Goal: Book appointment/travel/reservation

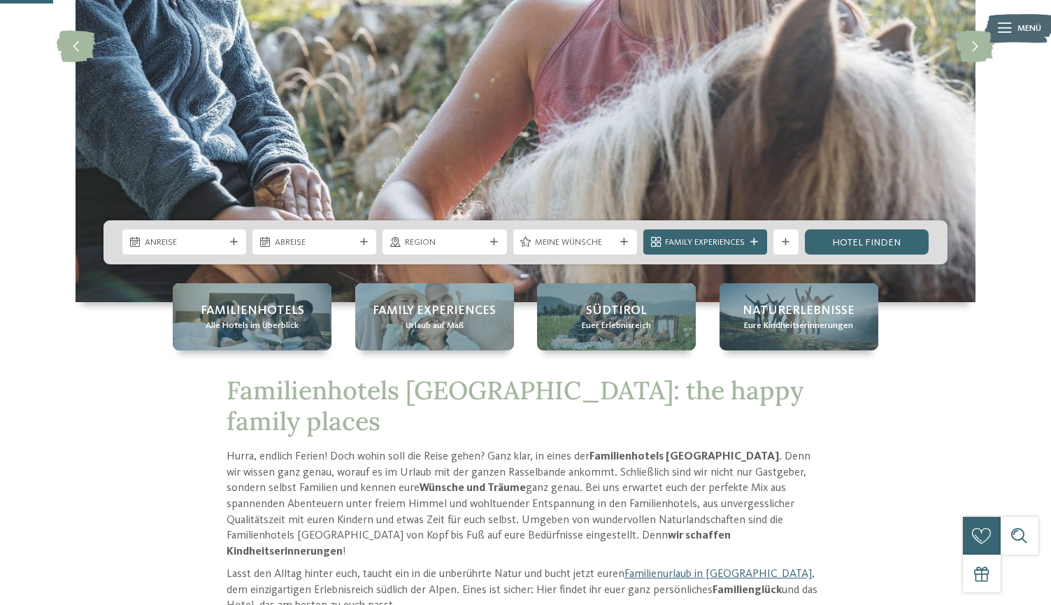
scroll to position [271, 0]
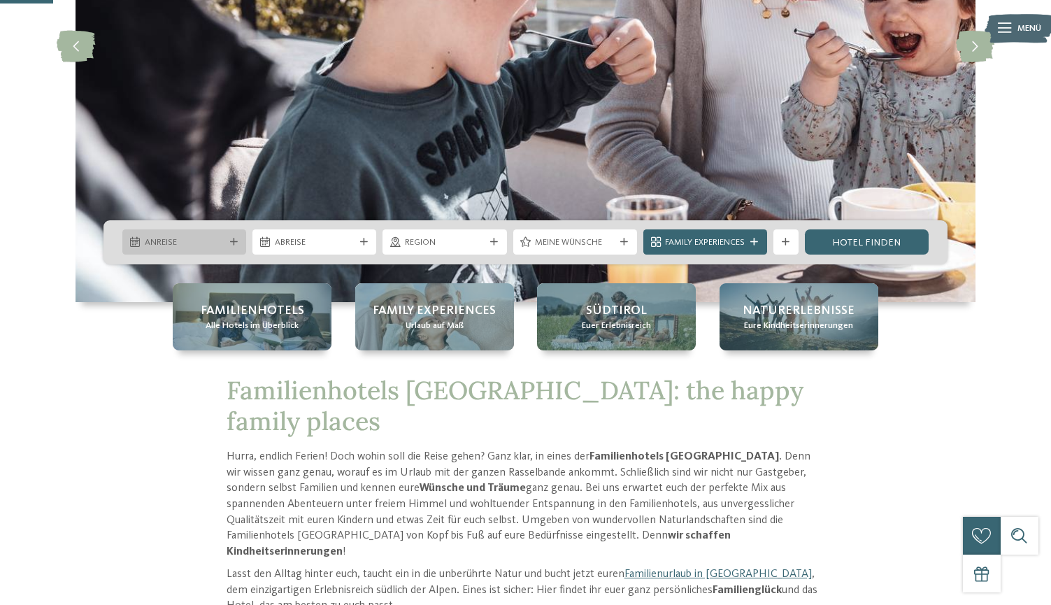
click at [233, 241] on icon at bounding box center [234, 242] width 8 height 8
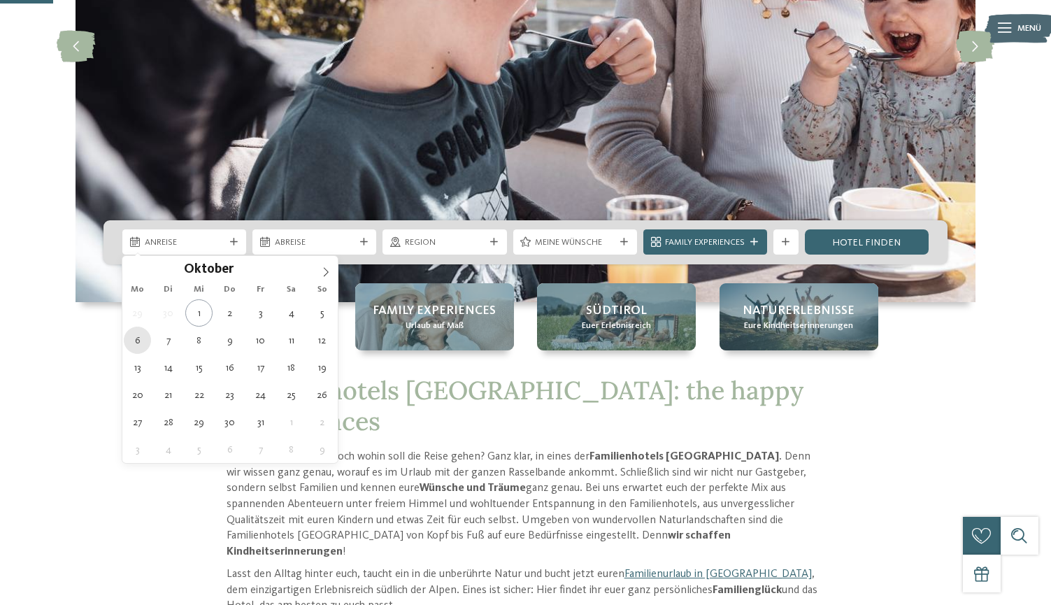
type div "06.10.2025"
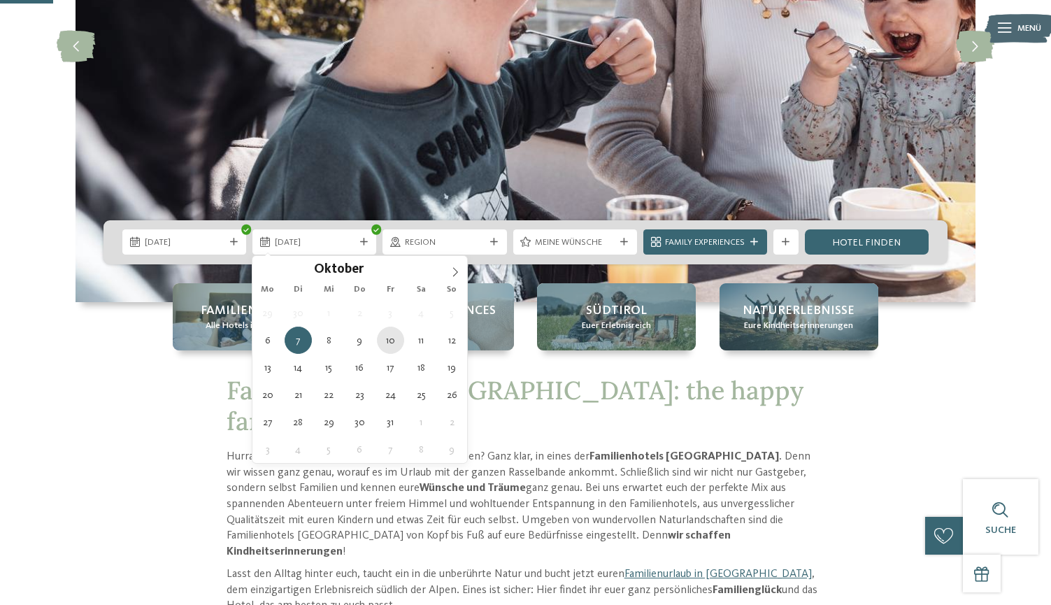
type div "10.10.2025"
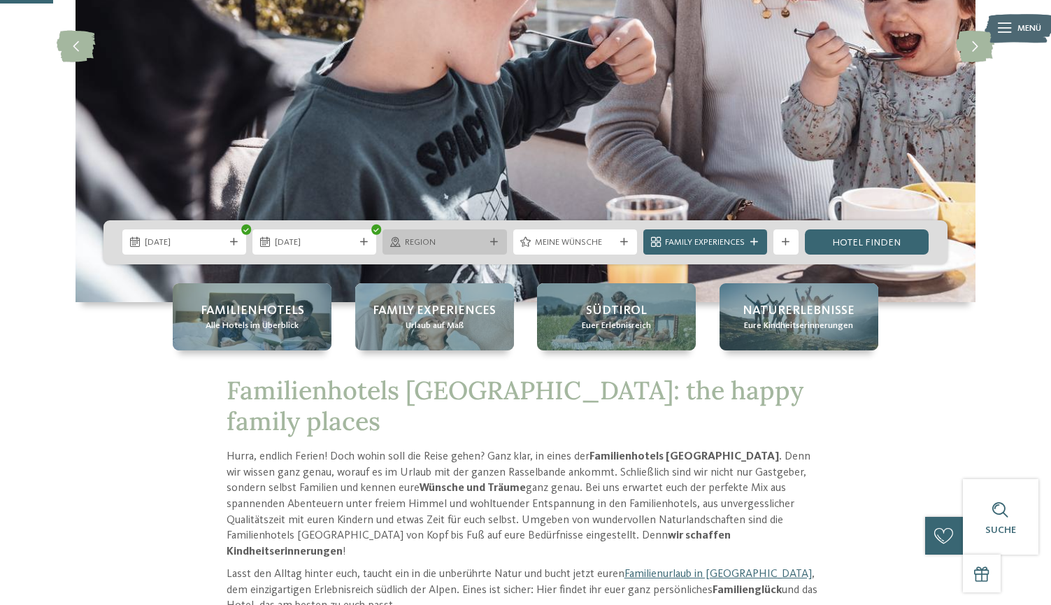
click at [486, 248] on div "Region" at bounding box center [444, 242] width 86 height 13
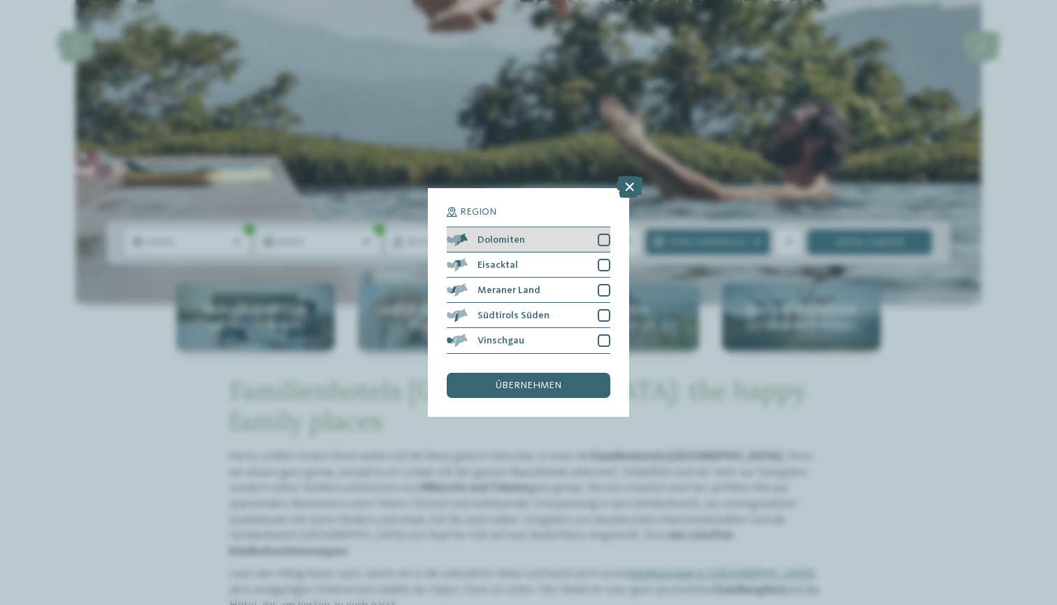
click at [605, 234] on div at bounding box center [604, 240] width 13 height 13
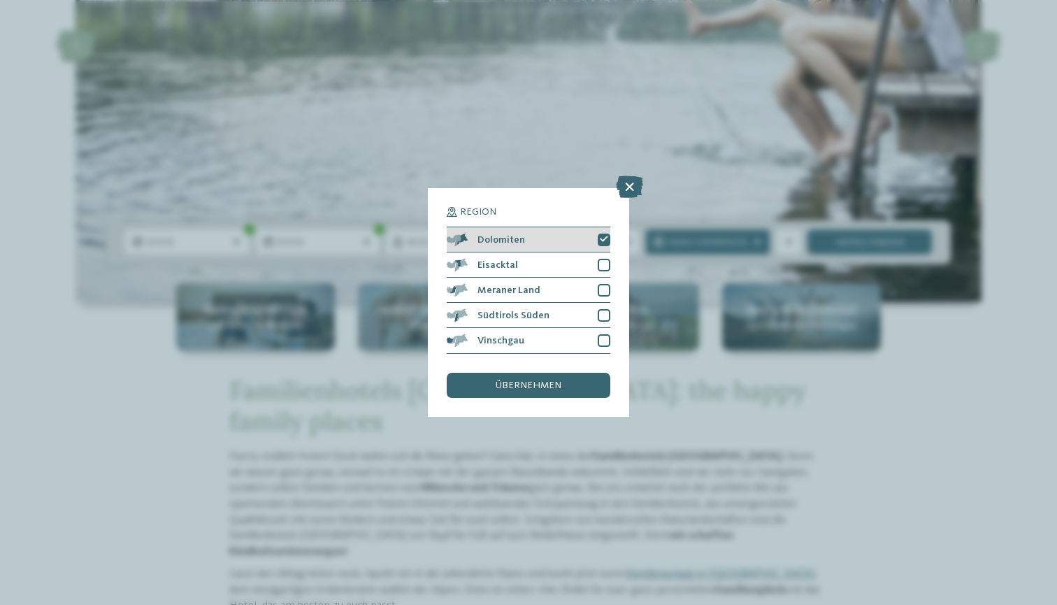
click at [605, 236] on icon at bounding box center [604, 240] width 8 height 8
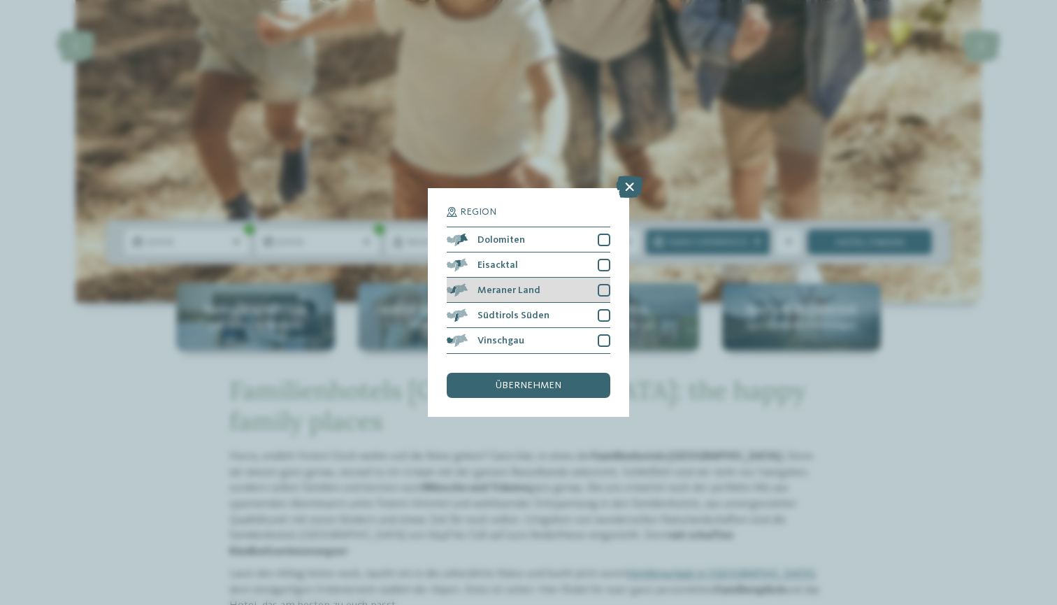
click at [604, 284] on div at bounding box center [604, 290] width 13 height 13
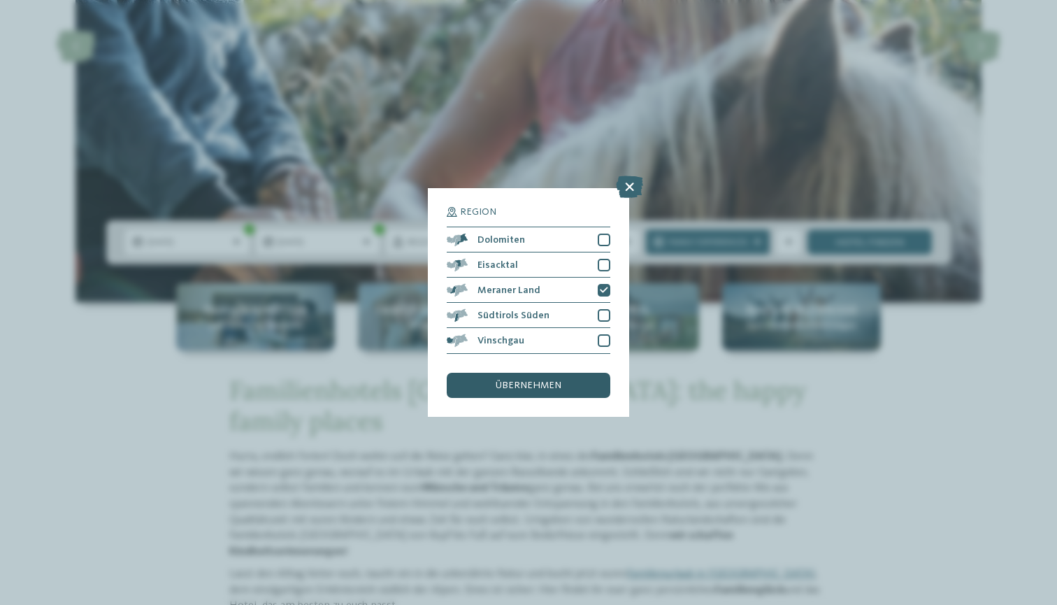
click at [523, 380] on span "übernehmen" at bounding box center [529, 385] width 66 height 10
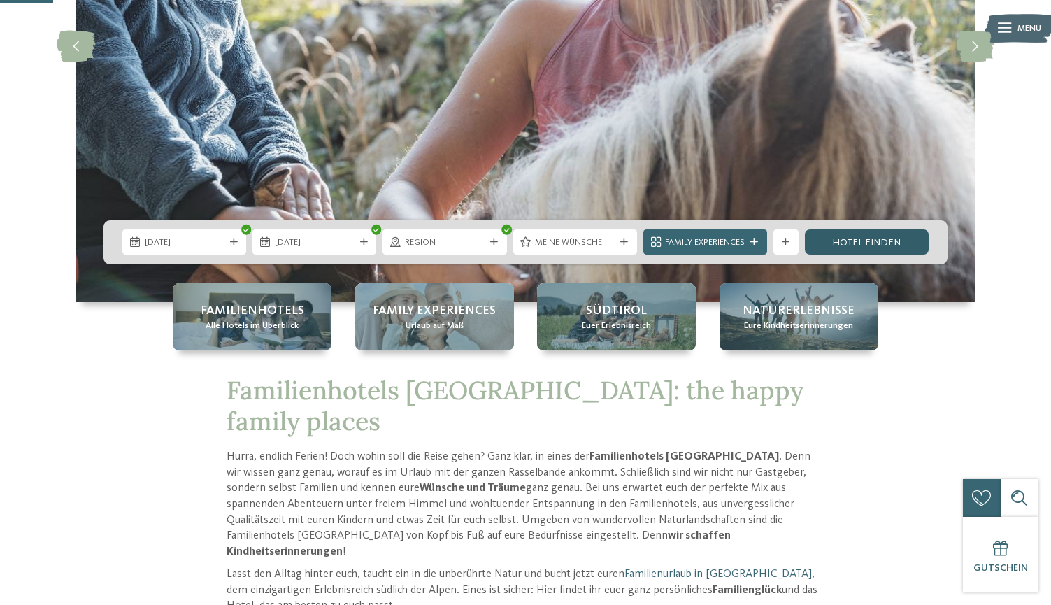
click at [875, 240] on link "Hotel finden" at bounding box center [867, 241] width 124 height 25
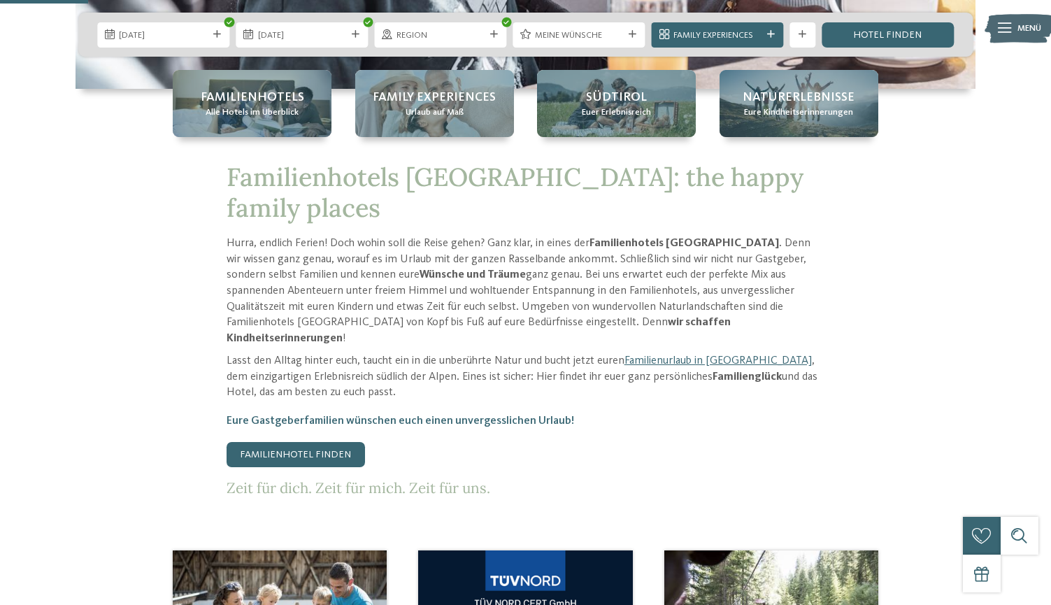
scroll to position [486, 0]
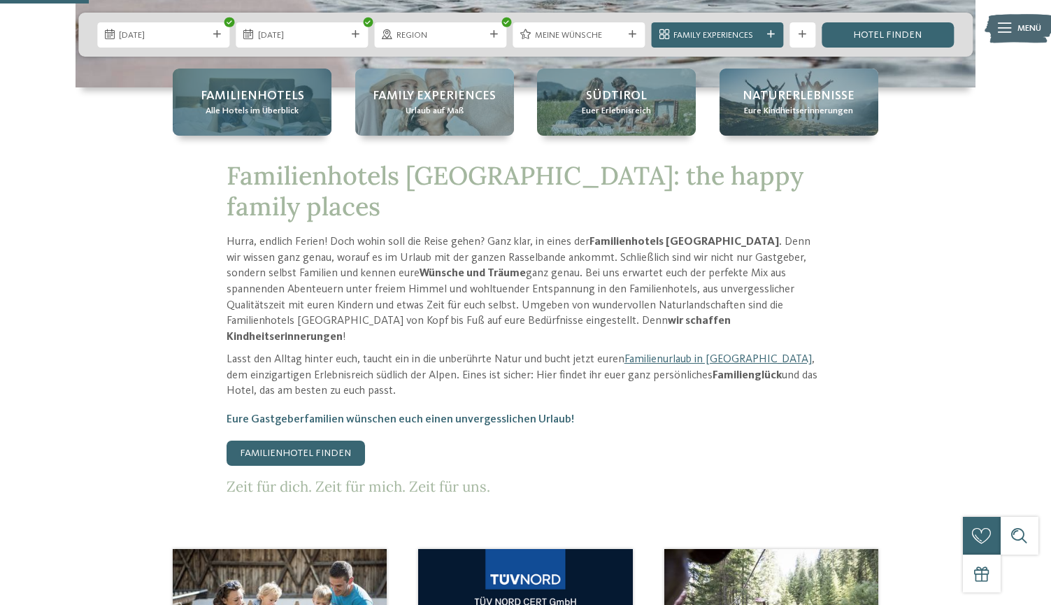
click at [268, 107] on span "Alle Hotels im Überblick" at bounding box center [252, 111] width 93 height 13
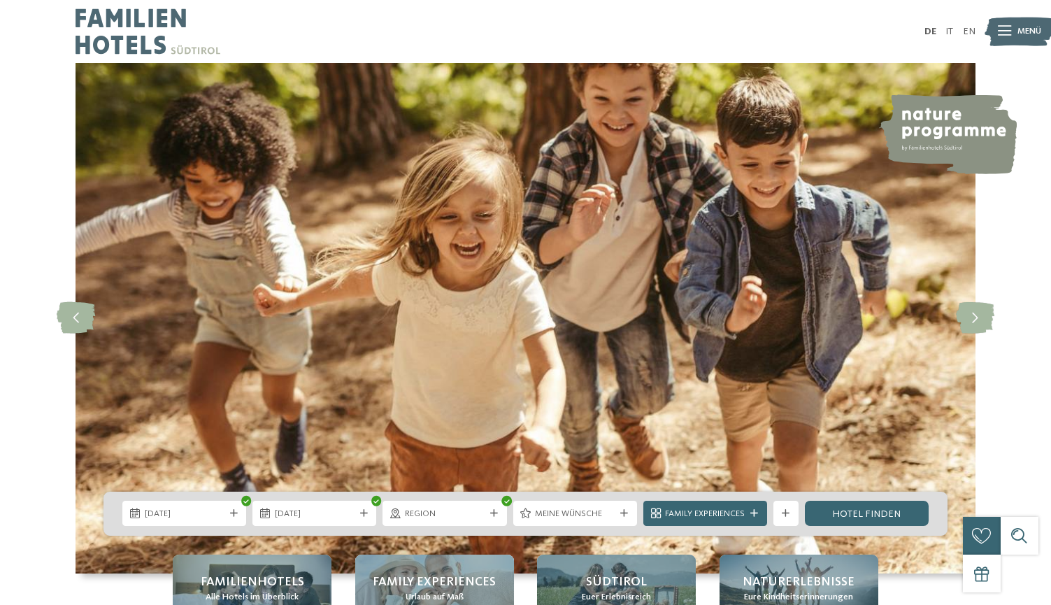
scroll to position [0, 0]
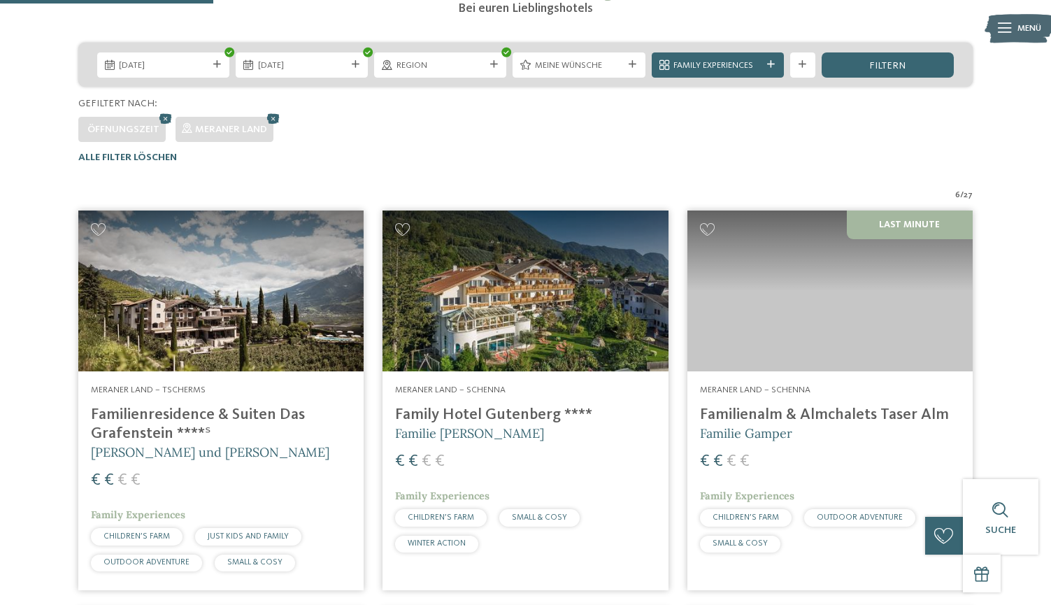
scroll to position [282, 0]
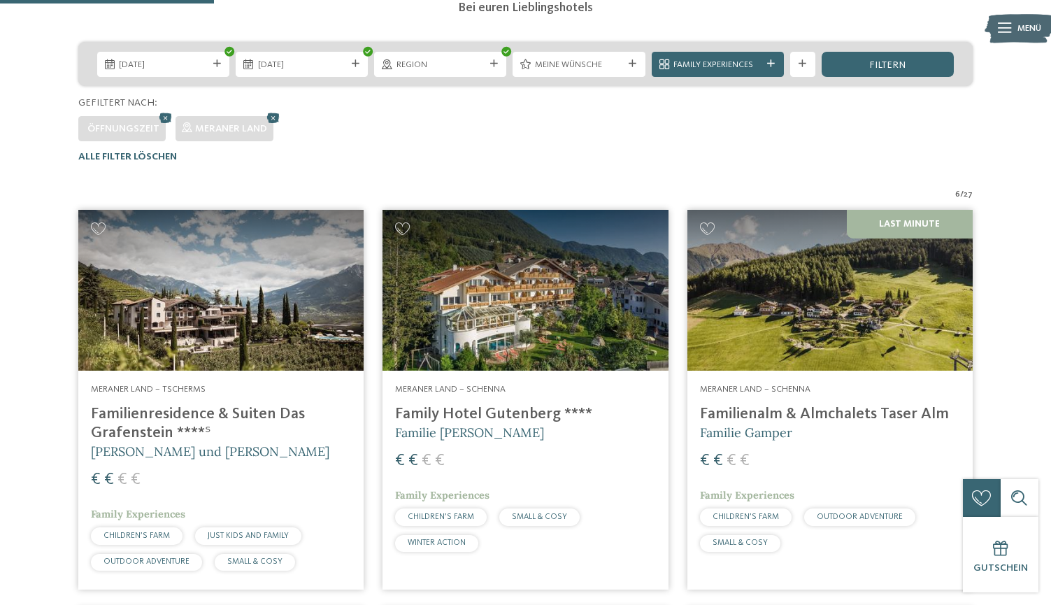
click at [264, 383] on address "Meraner Land – Tscherms" at bounding box center [221, 389] width 260 height 13
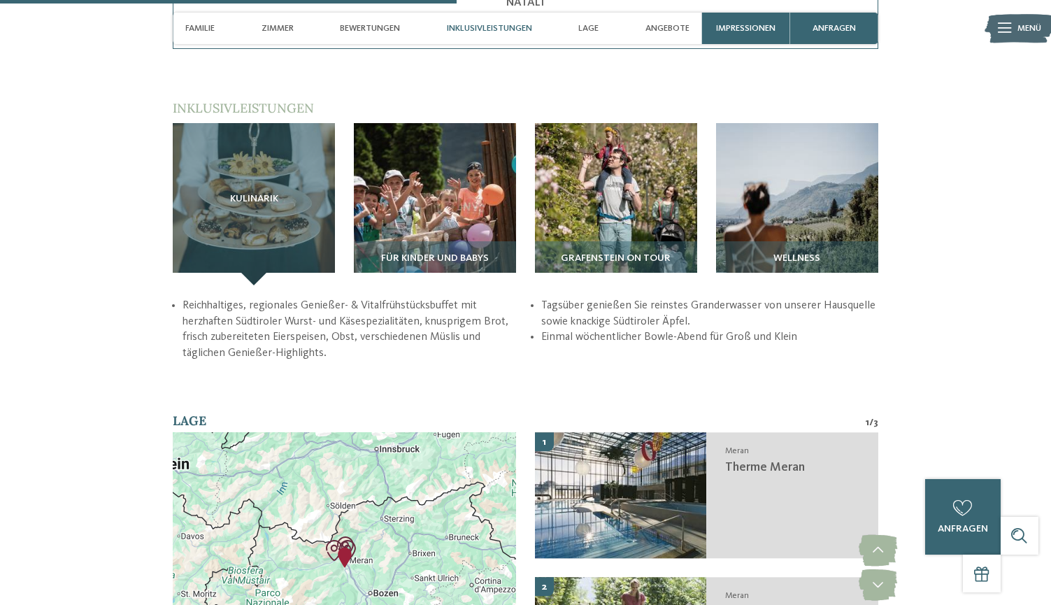
scroll to position [1753, 0]
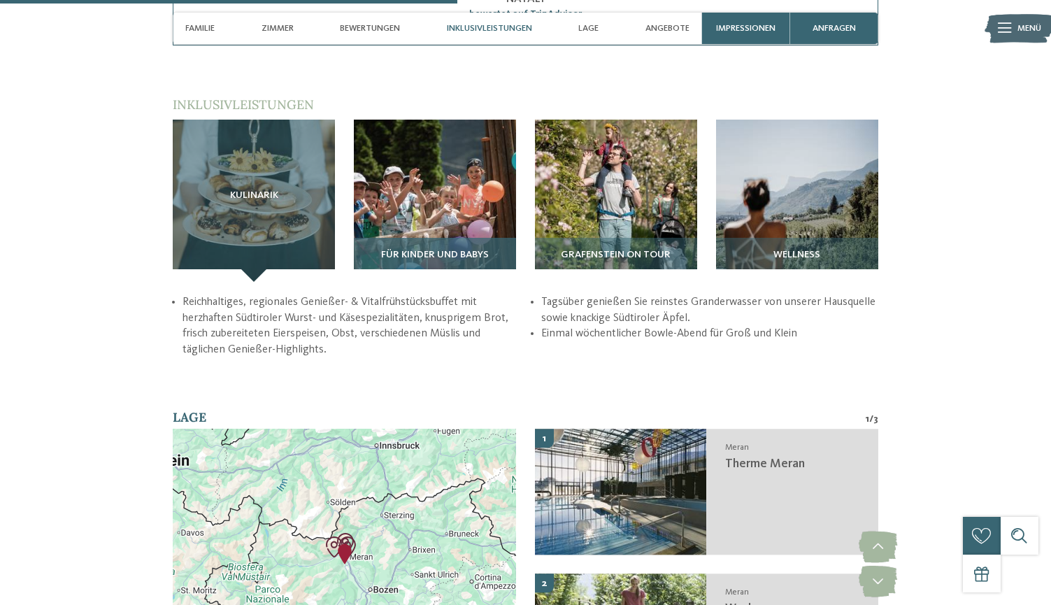
click at [479, 162] on img at bounding box center [435, 201] width 162 height 162
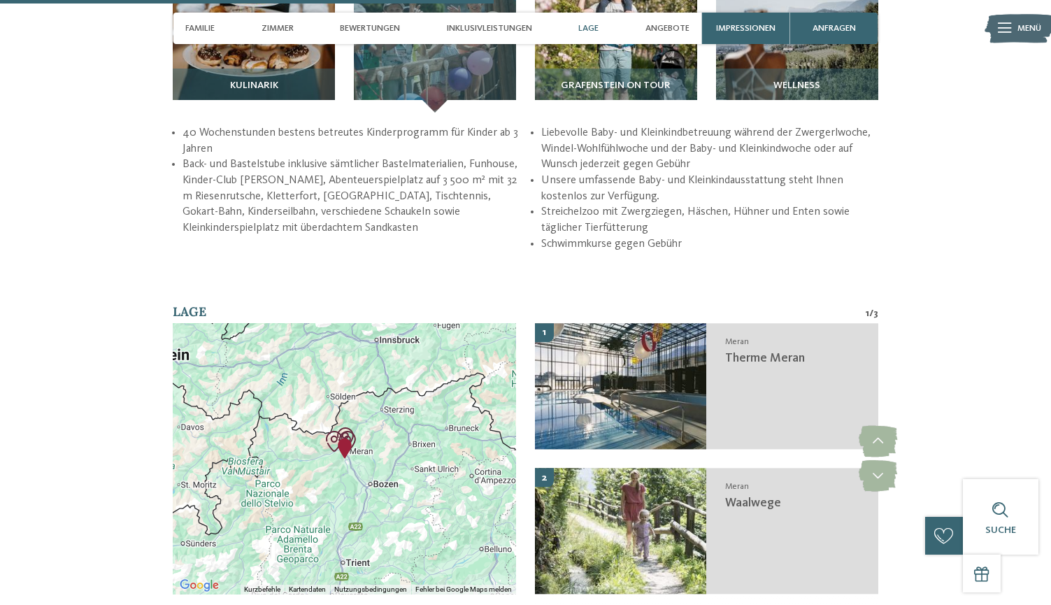
scroll to position [1923, 0]
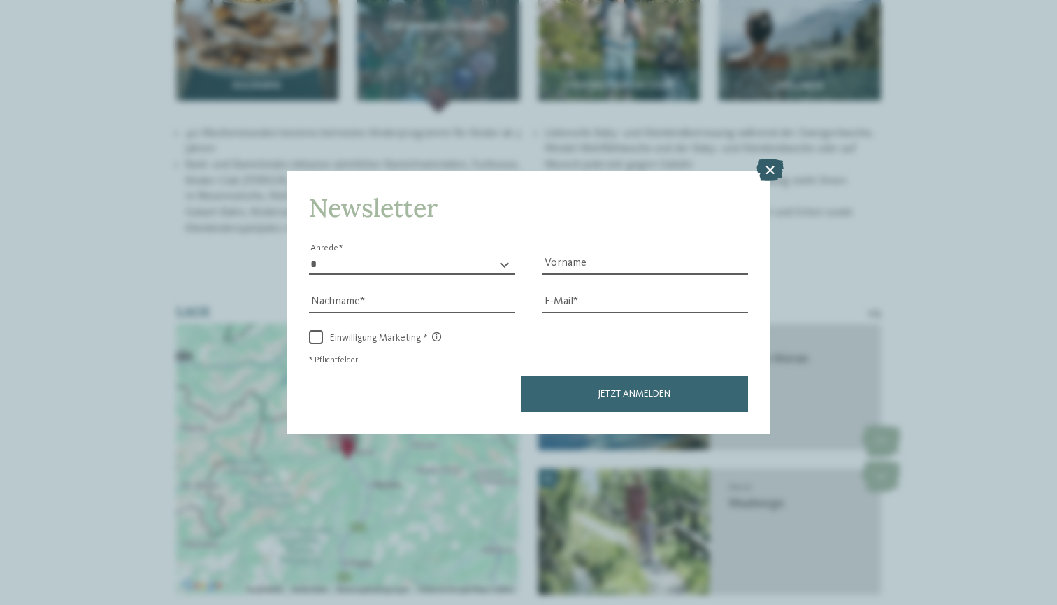
click at [772, 159] on icon at bounding box center [770, 170] width 27 height 22
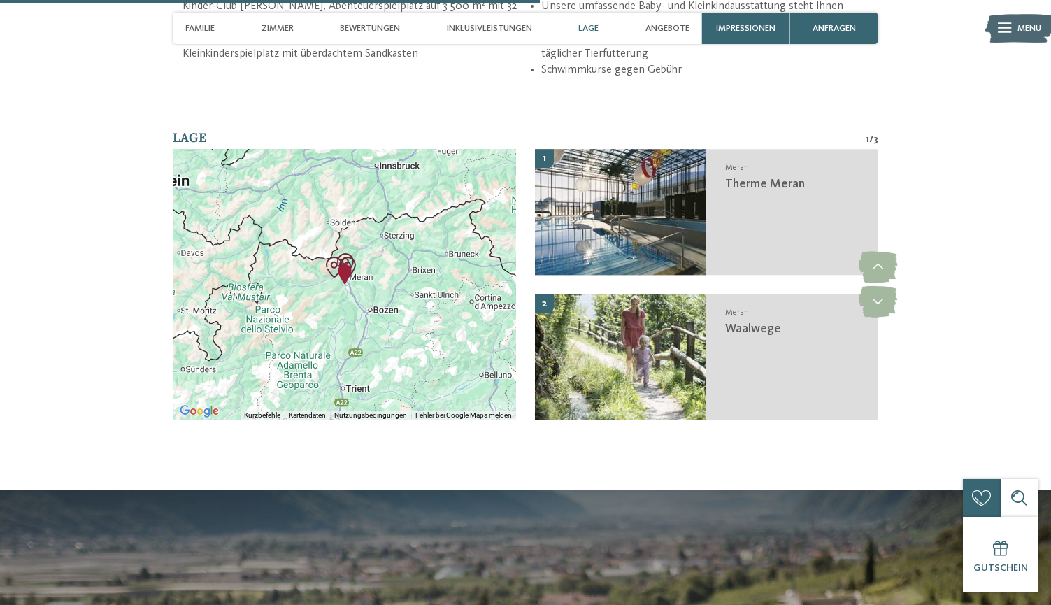
scroll to position [2113, 0]
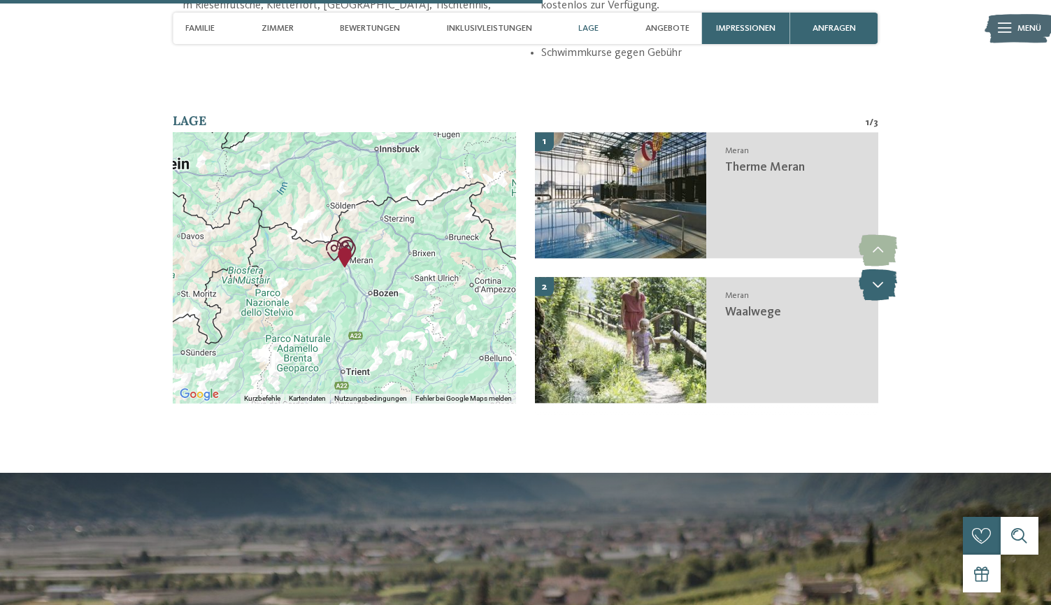
click at [876, 269] on icon at bounding box center [878, 284] width 38 height 31
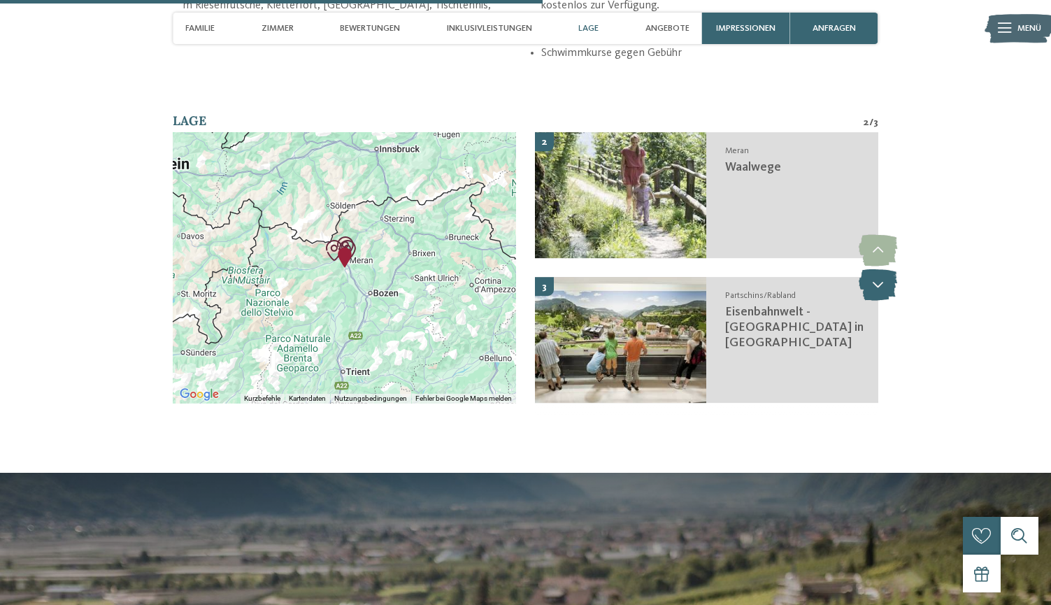
click at [876, 269] on icon at bounding box center [878, 284] width 38 height 31
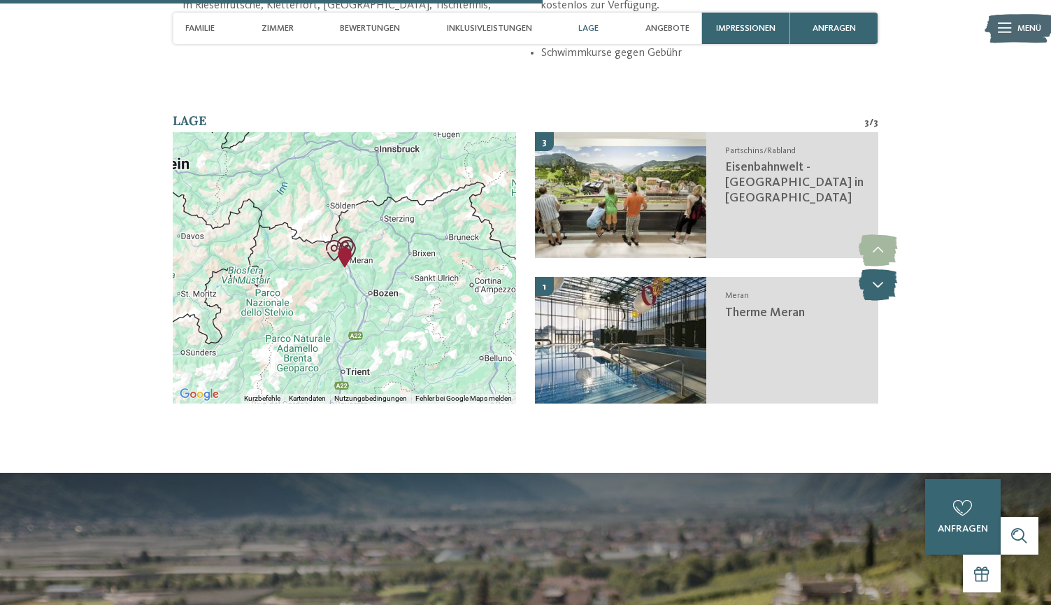
click at [876, 269] on icon at bounding box center [878, 284] width 38 height 31
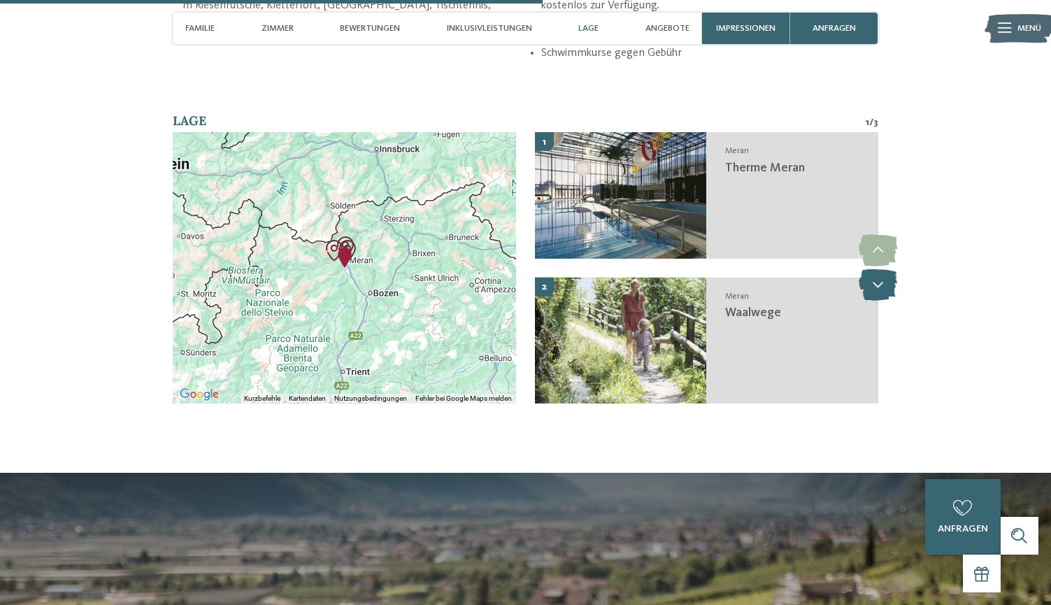
click at [876, 269] on icon at bounding box center [878, 284] width 38 height 31
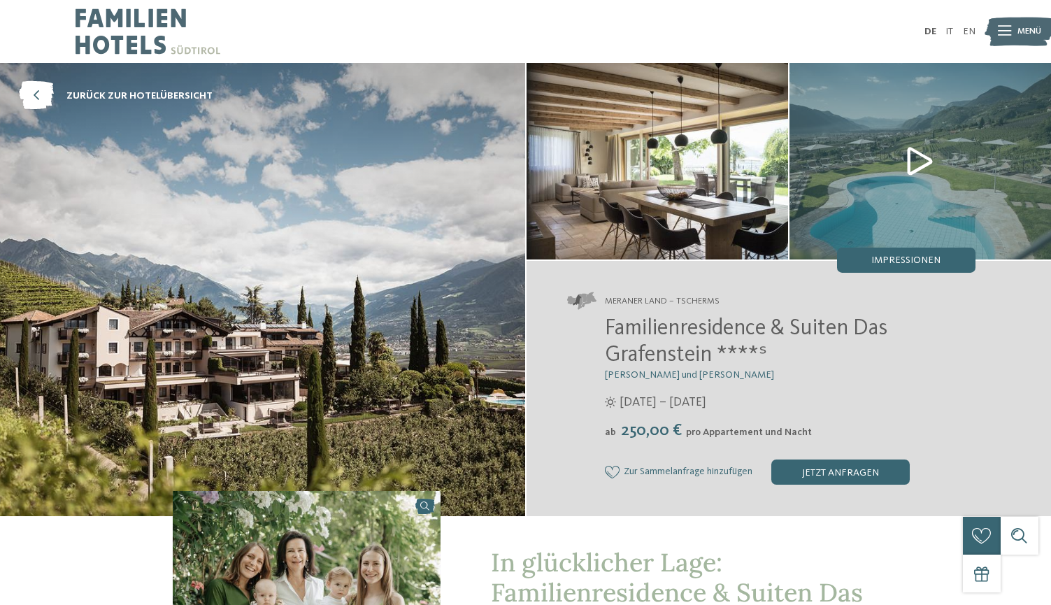
scroll to position [0, 0]
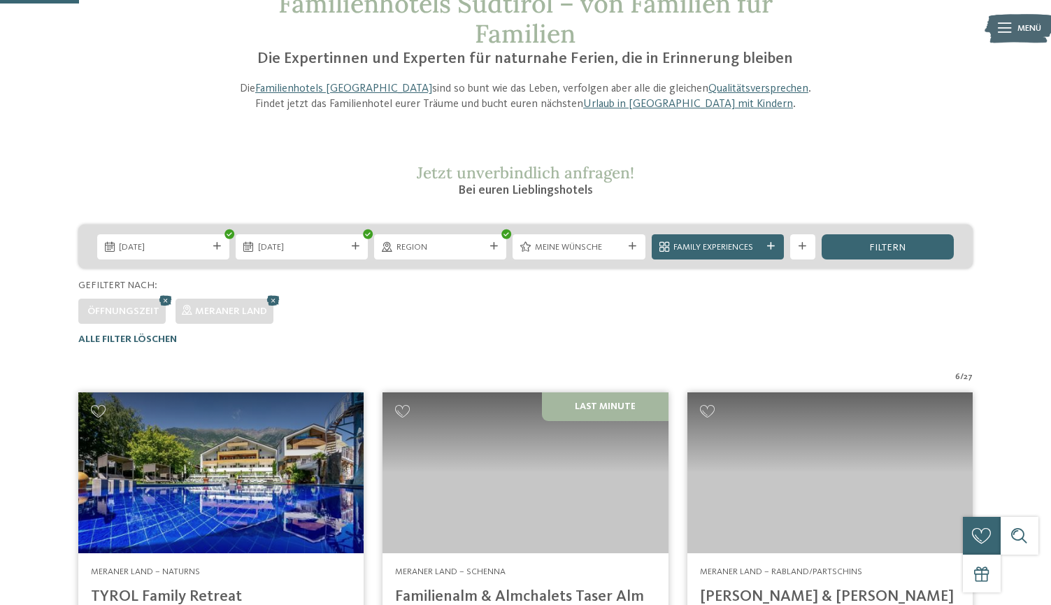
scroll to position [99, 0]
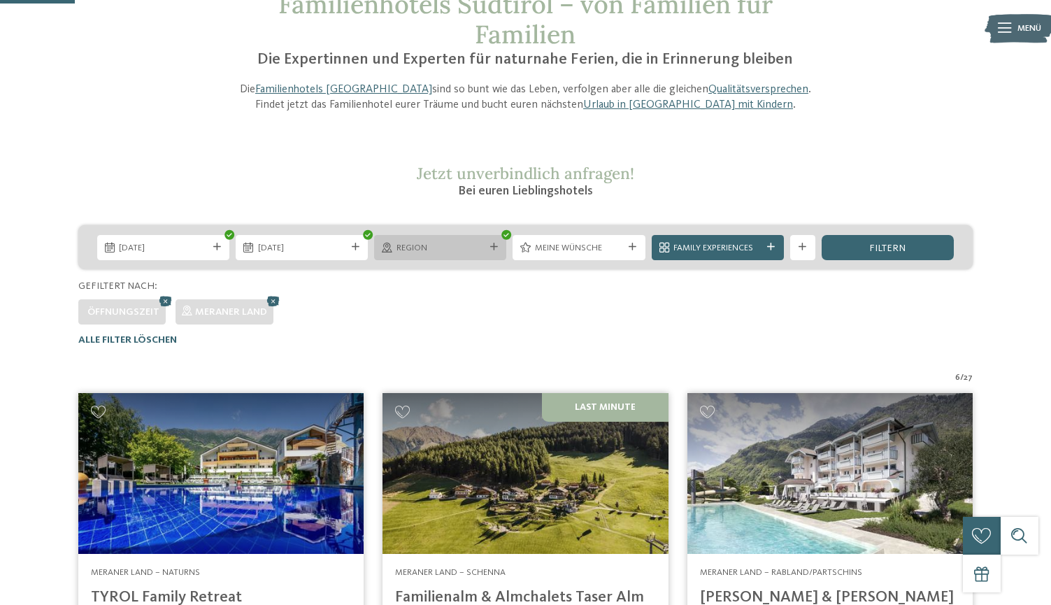
click at [494, 247] on icon at bounding box center [494, 247] width 8 height 8
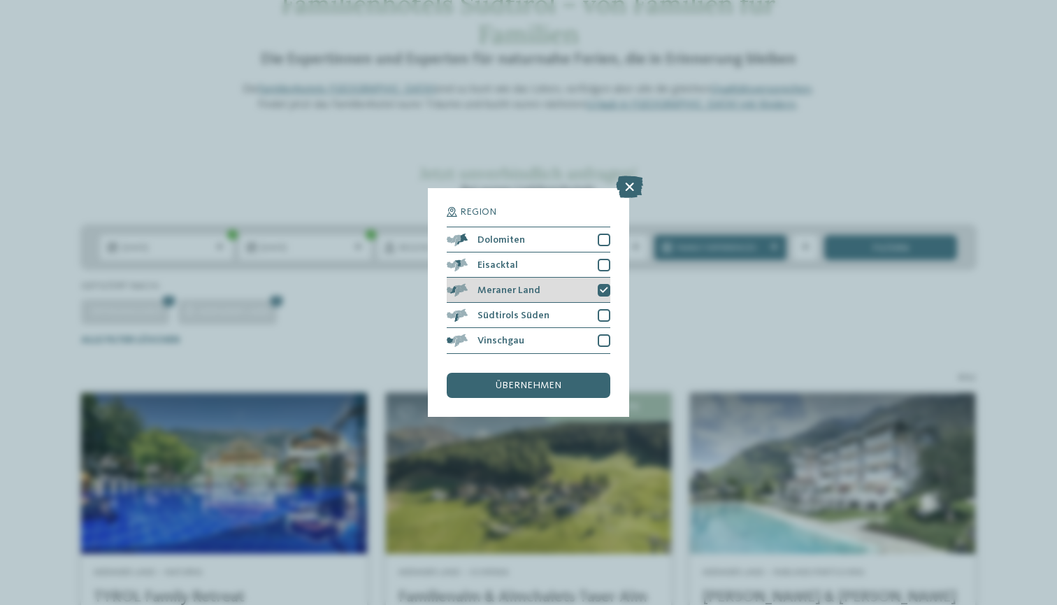
click at [603, 287] on icon at bounding box center [604, 291] width 8 height 8
click at [552, 380] on span "übernehmen" at bounding box center [529, 385] width 66 height 10
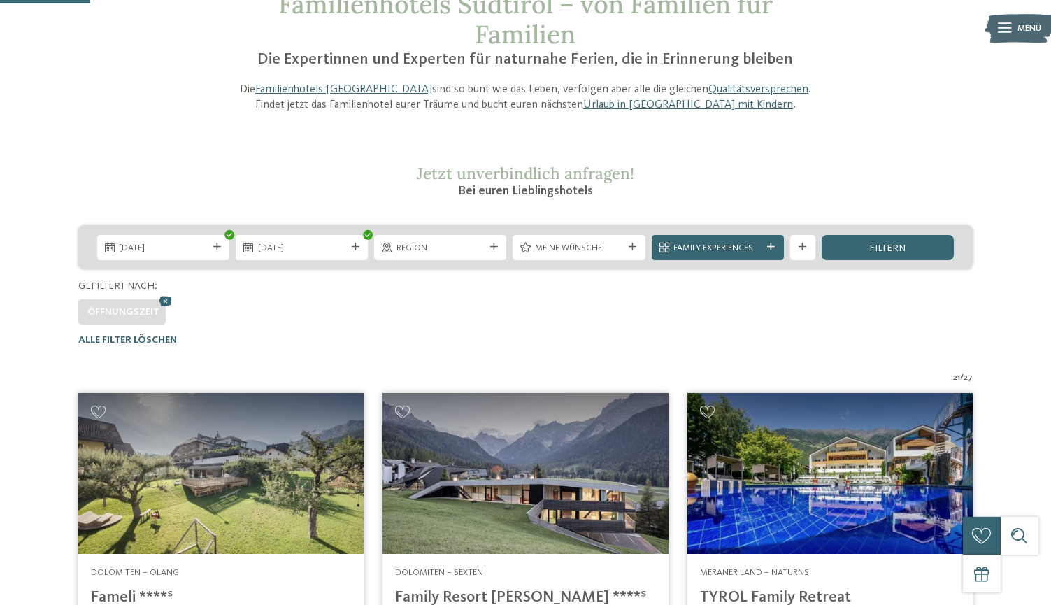
scroll to position [403, 0]
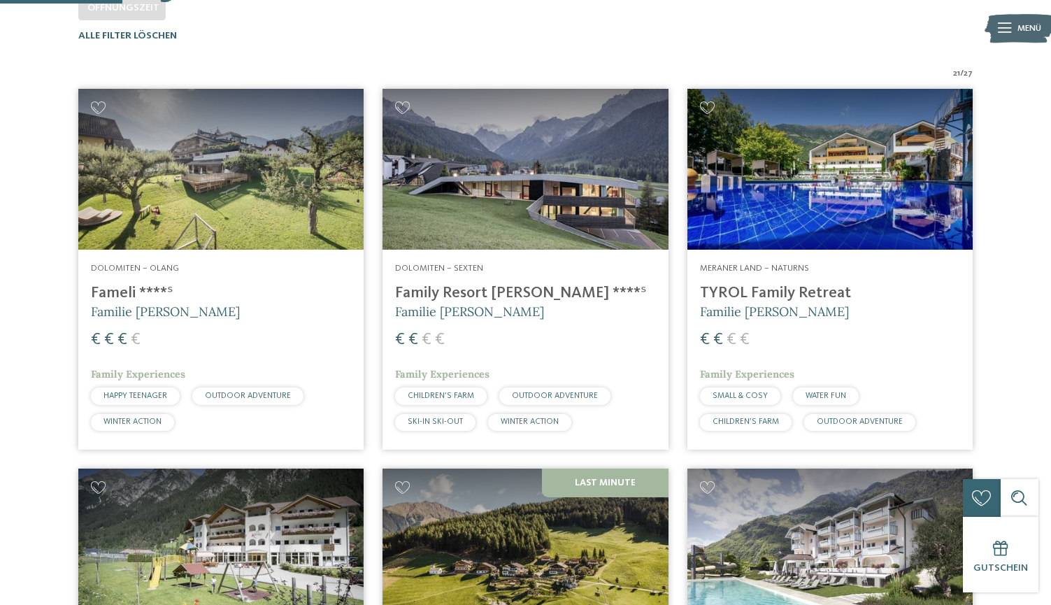
click at [212, 186] on img at bounding box center [220, 169] width 285 height 161
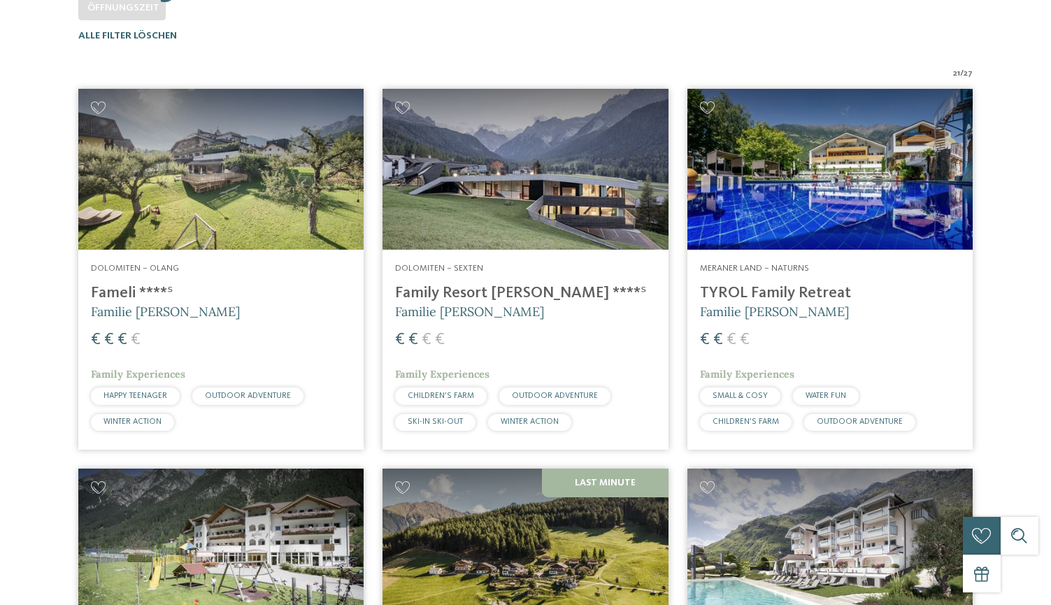
scroll to position [0, 0]
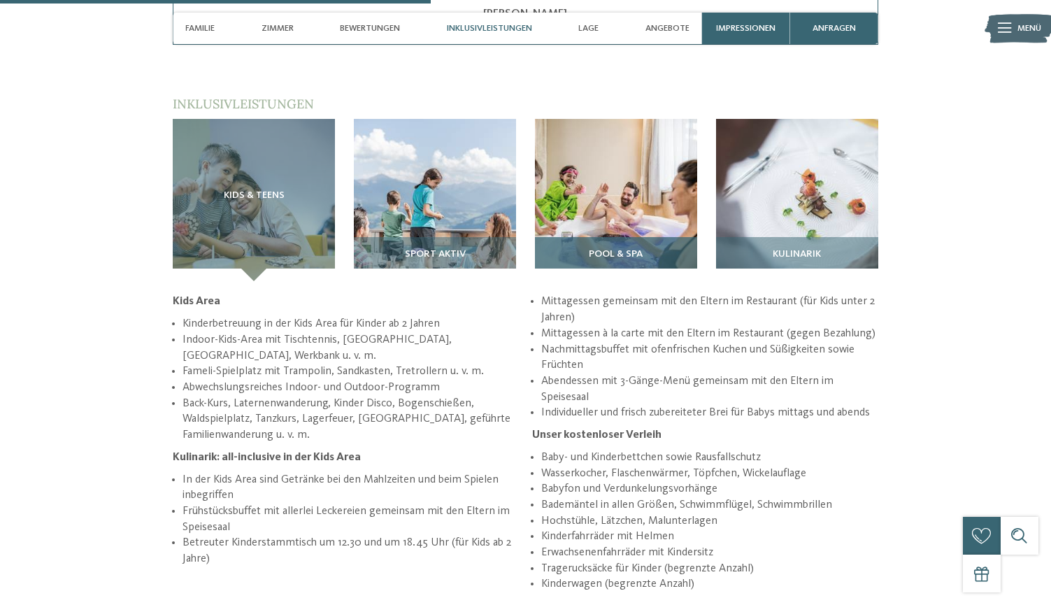
scroll to position [1776, 0]
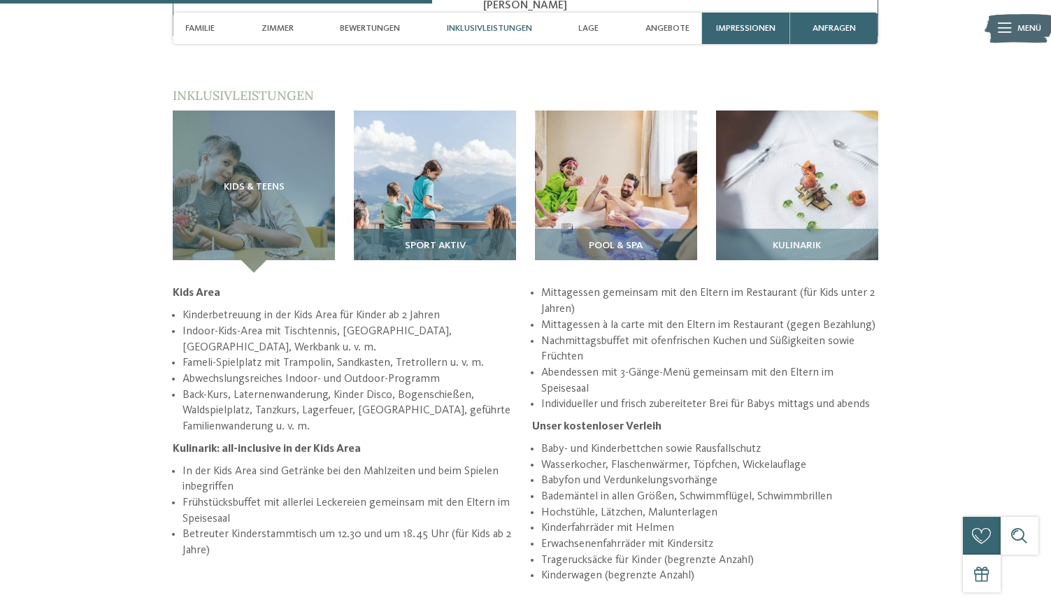
click at [412, 159] on img at bounding box center [435, 191] width 162 height 162
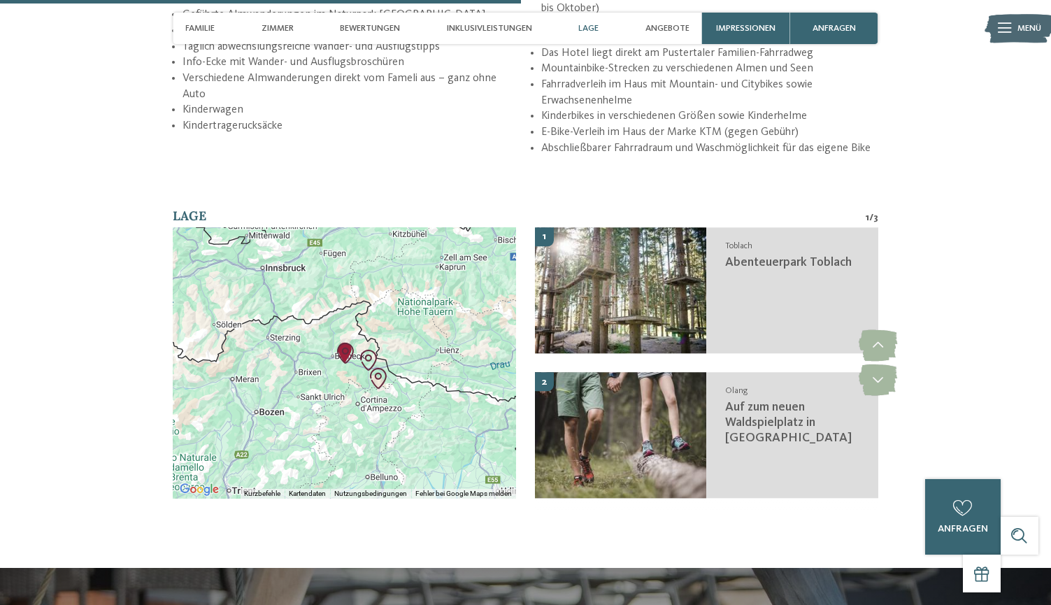
scroll to position [2079, 0]
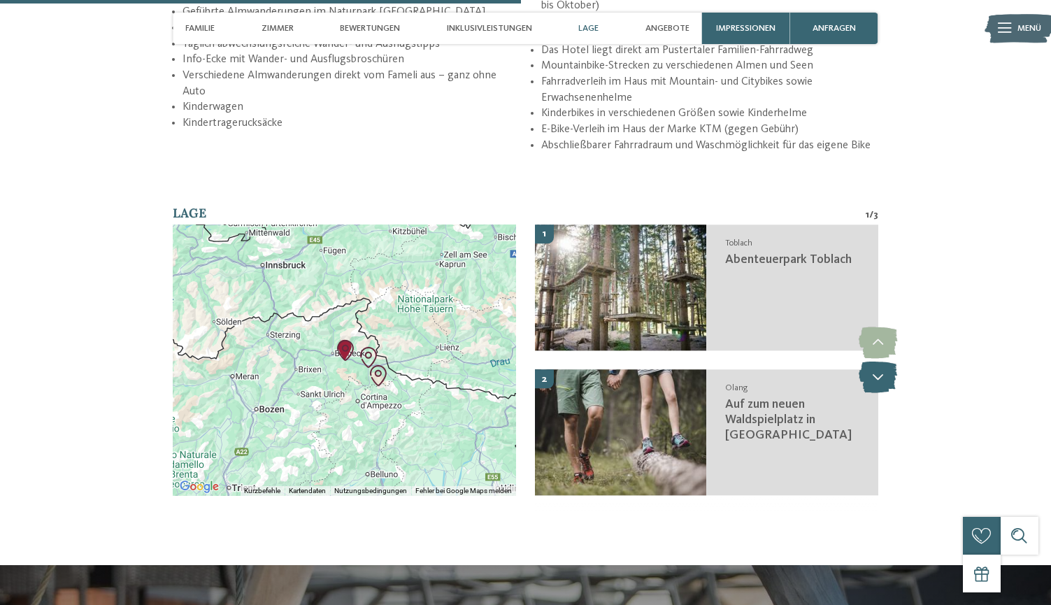
click at [868, 361] on icon at bounding box center [878, 376] width 38 height 31
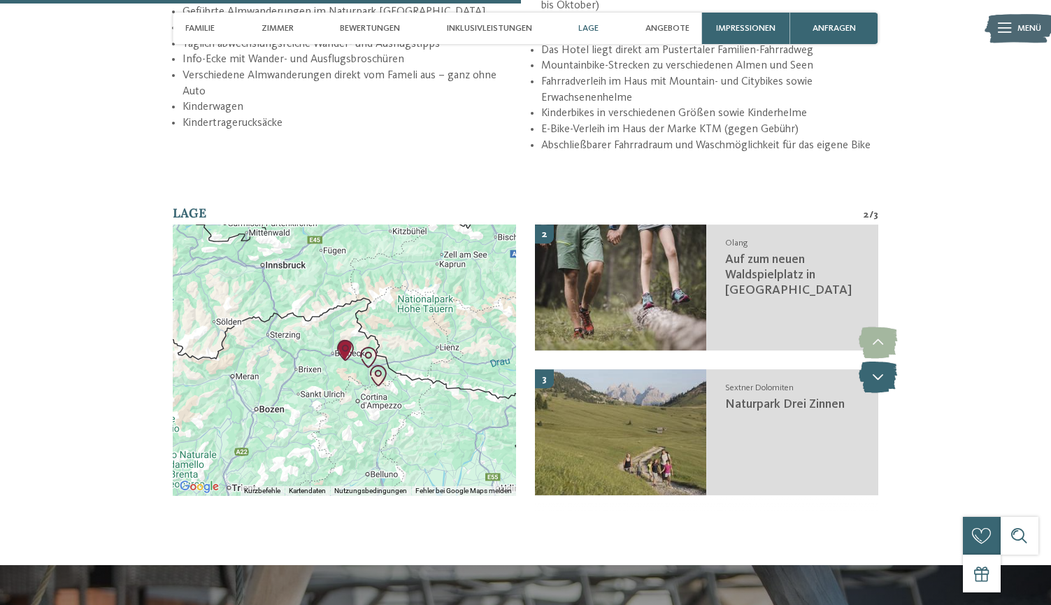
click at [869, 361] on icon at bounding box center [878, 376] width 38 height 31
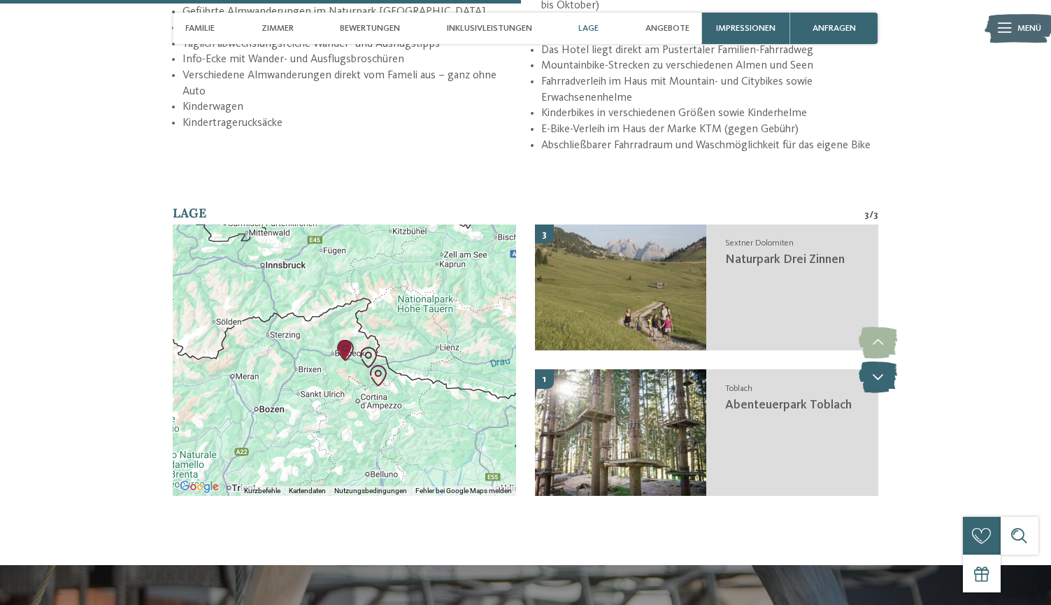
click at [869, 361] on icon at bounding box center [878, 376] width 38 height 31
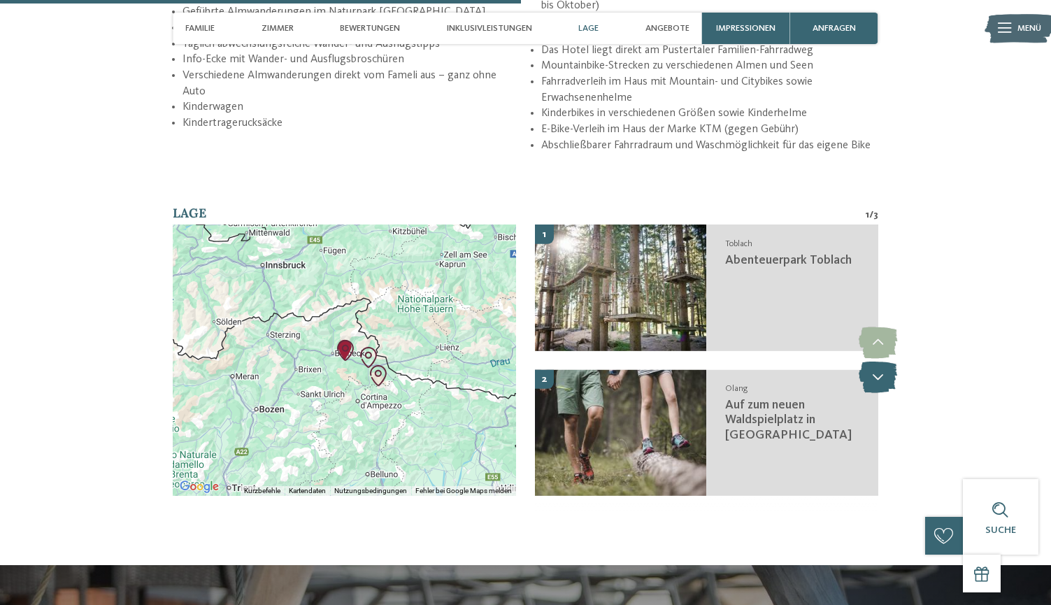
click at [869, 361] on icon at bounding box center [878, 376] width 38 height 31
